Goal: Navigation & Orientation: Find specific page/section

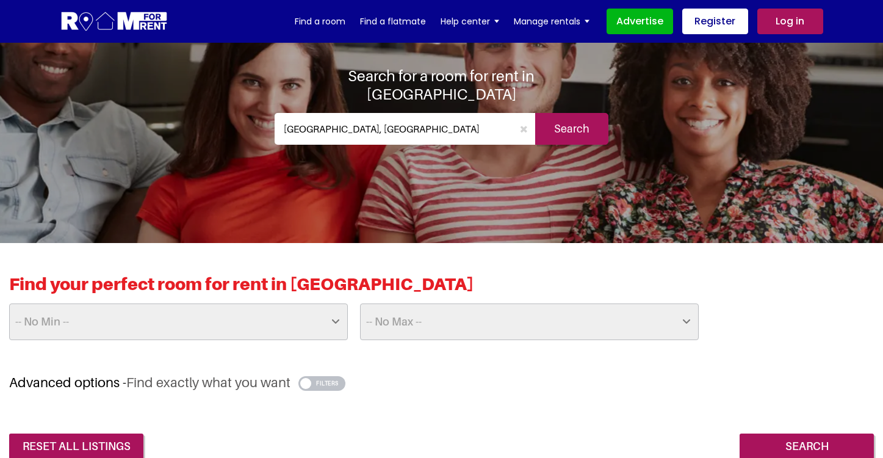
scroll to position [53, 0]
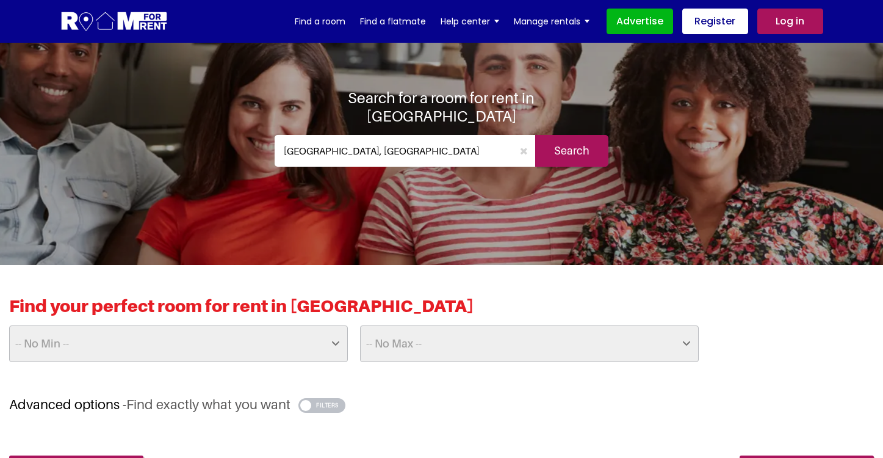
click at [558, 137] on input "Search" at bounding box center [571, 151] width 73 height 32
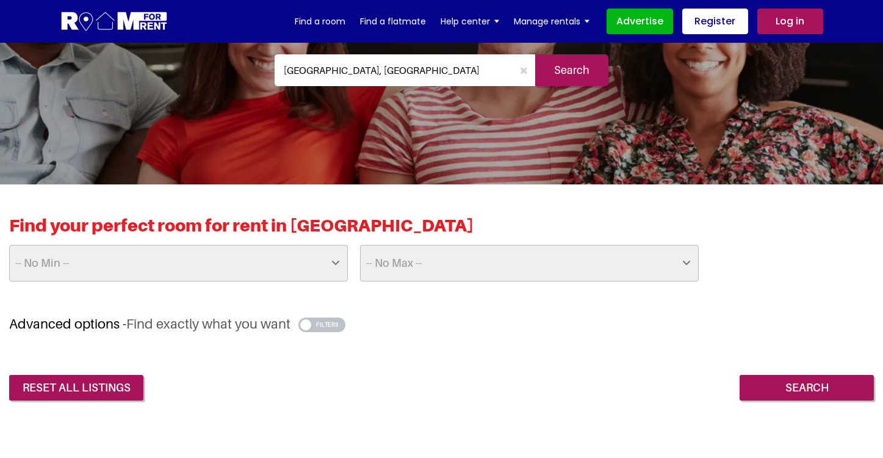
scroll to position [274, 0]
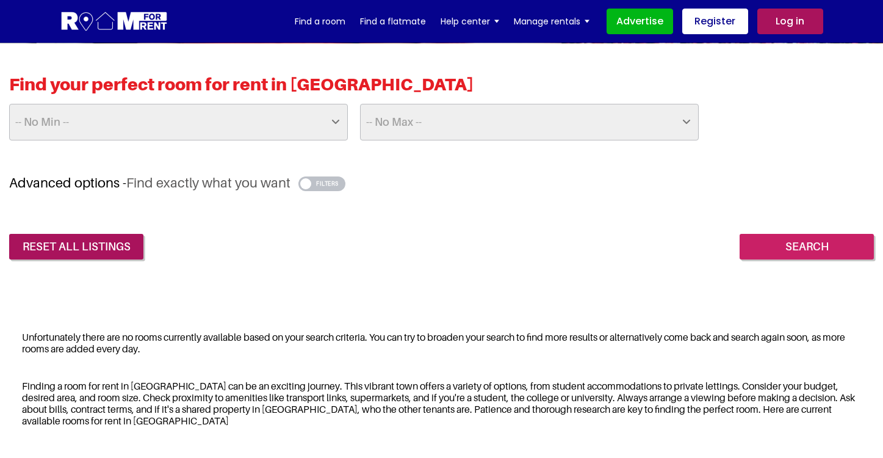
click at [783, 252] on input "Search" at bounding box center [807, 247] width 134 height 26
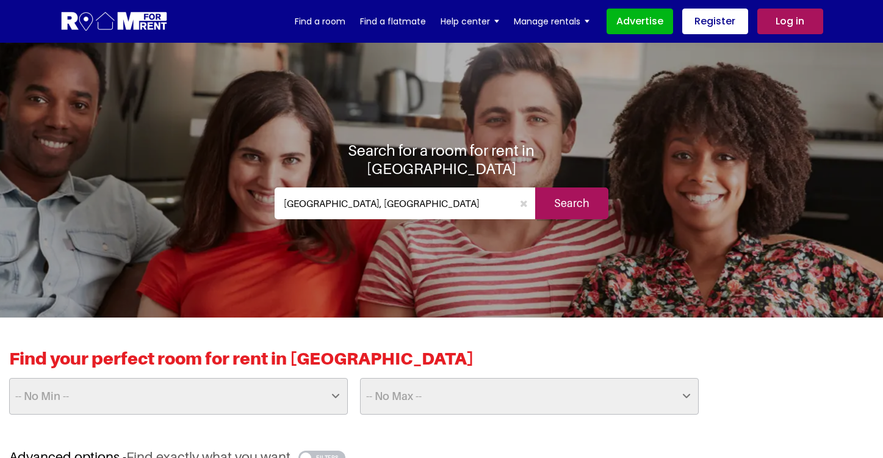
scroll to position [295, 0]
